Goal: Navigation & Orientation: Find specific page/section

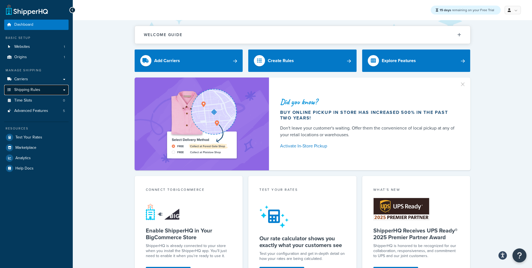
click at [55, 95] on link "Shipping Rules" at bounding box center [36, 90] width 64 height 10
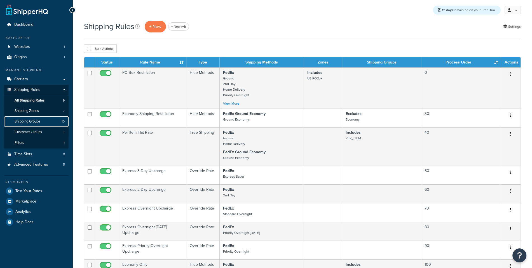
click at [53, 126] on link "Shipping Groups 10" at bounding box center [36, 121] width 64 height 10
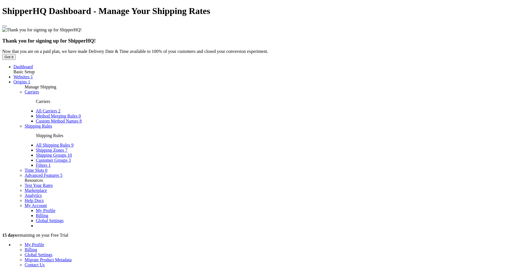
select select "15"
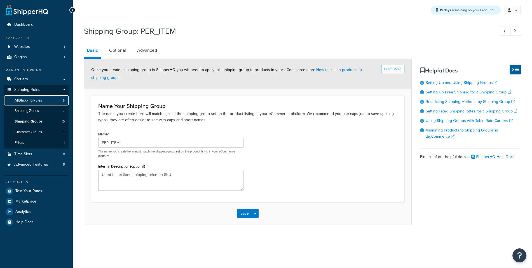
click at [58, 105] on link "All Shipping Rules 9" at bounding box center [36, 100] width 64 height 10
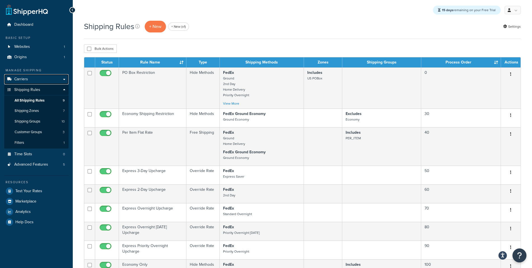
click at [39, 76] on link "Carriers" at bounding box center [36, 79] width 64 height 10
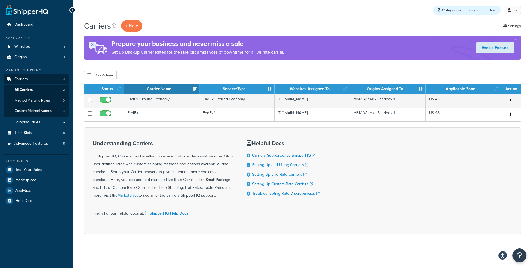
scroll to position [4, 0]
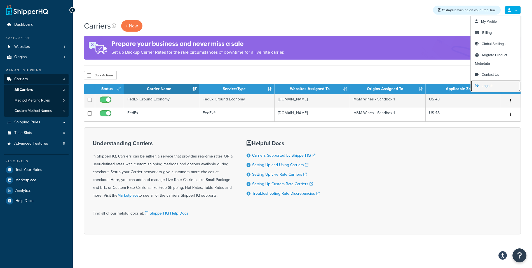
click at [499, 82] on link "Logout" at bounding box center [495, 85] width 50 height 11
